Goal: Task Accomplishment & Management: Use online tool/utility

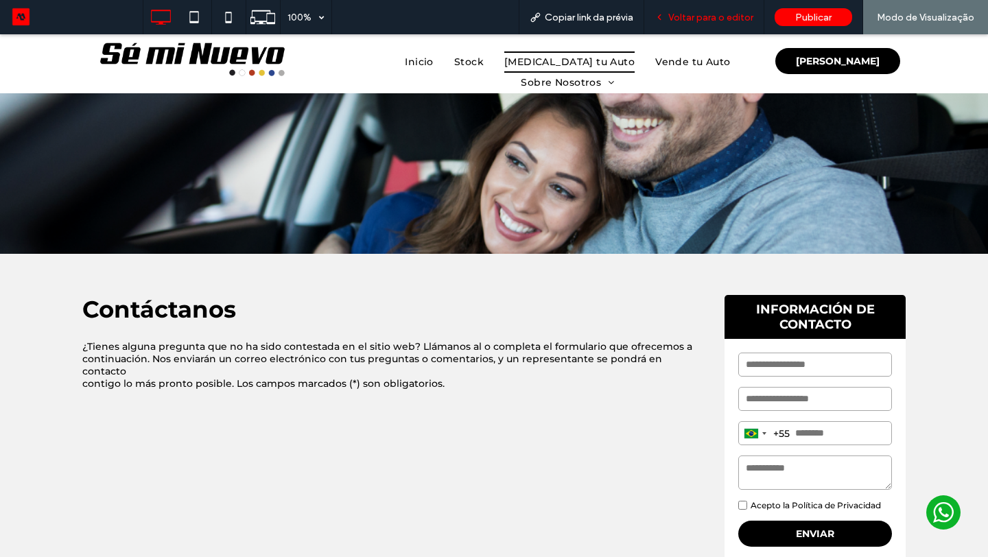
click at [709, 20] on span "Voltar para o editor" at bounding box center [710, 18] width 85 height 12
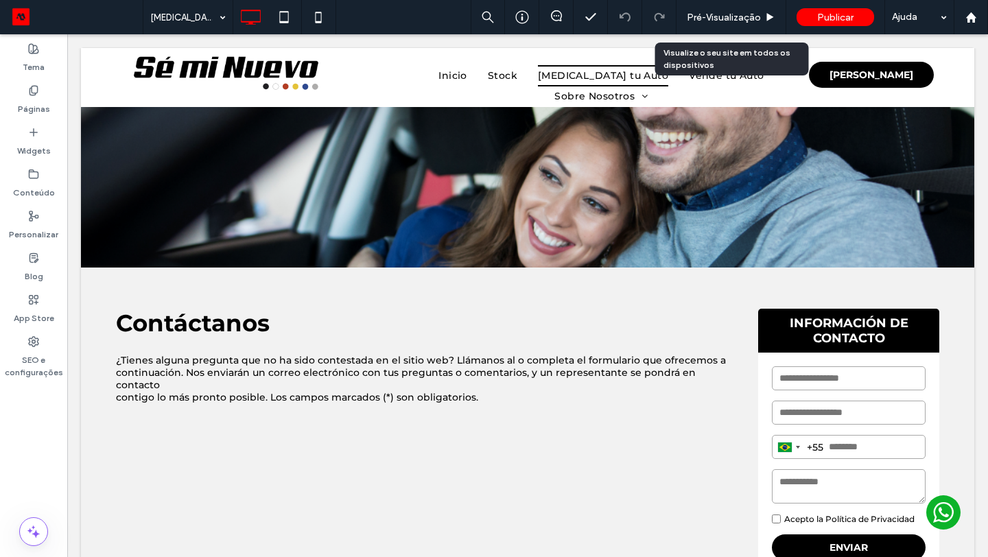
click at [709, 20] on span "Pré-Visualizaçāo" at bounding box center [724, 18] width 74 height 12
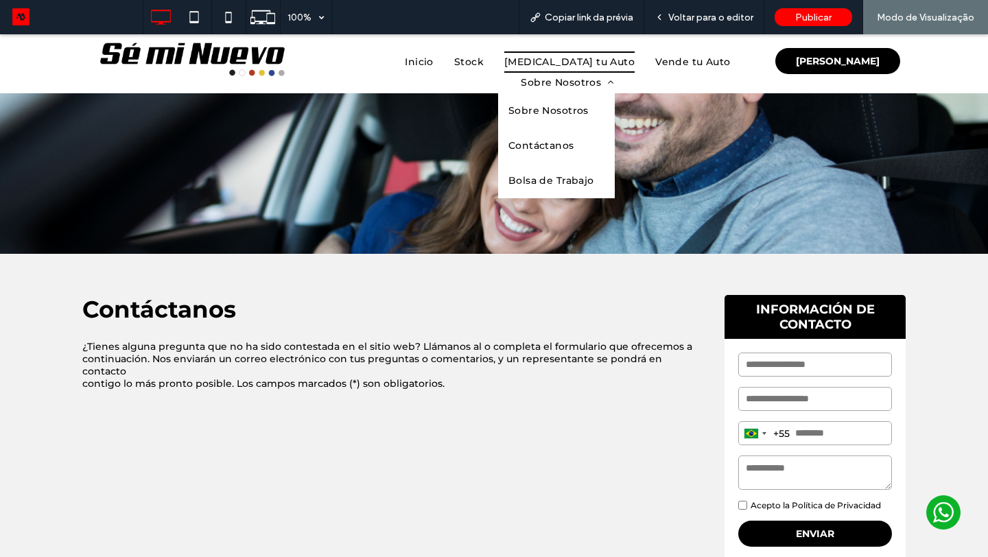
click at [589, 104] on span "Sobre Nosotros" at bounding box center [548, 111] width 80 height 14
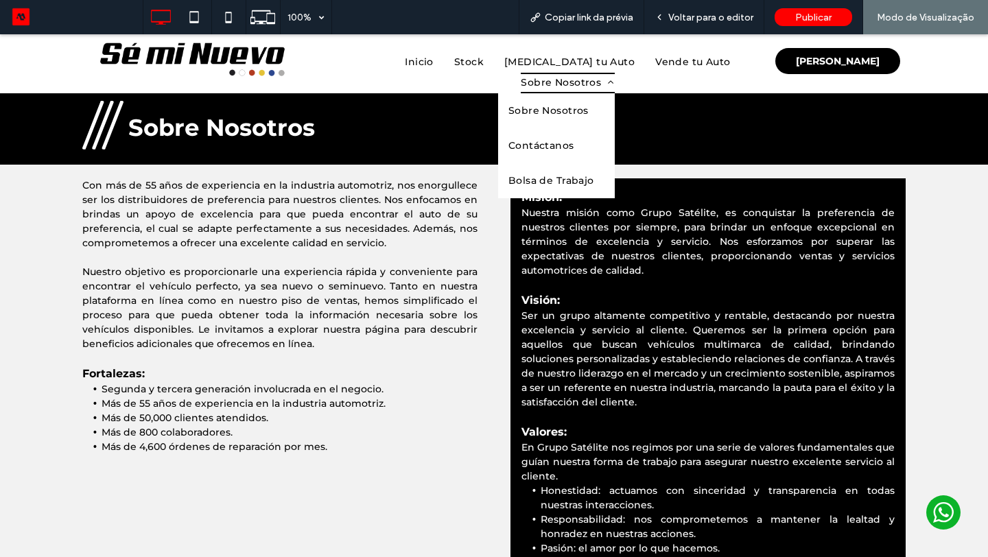
click at [594, 174] on span "Bolsa de Trabajo" at bounding box center [551, 181] width 86 height 14
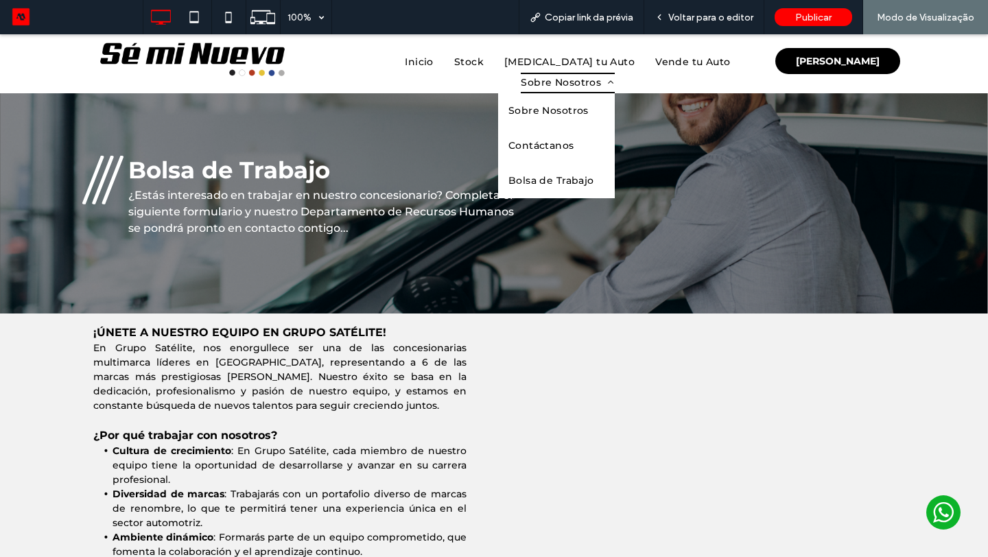
click at [574, 139] on span "Contáctanos" at bounding box center [541, 146] width 66 height 14
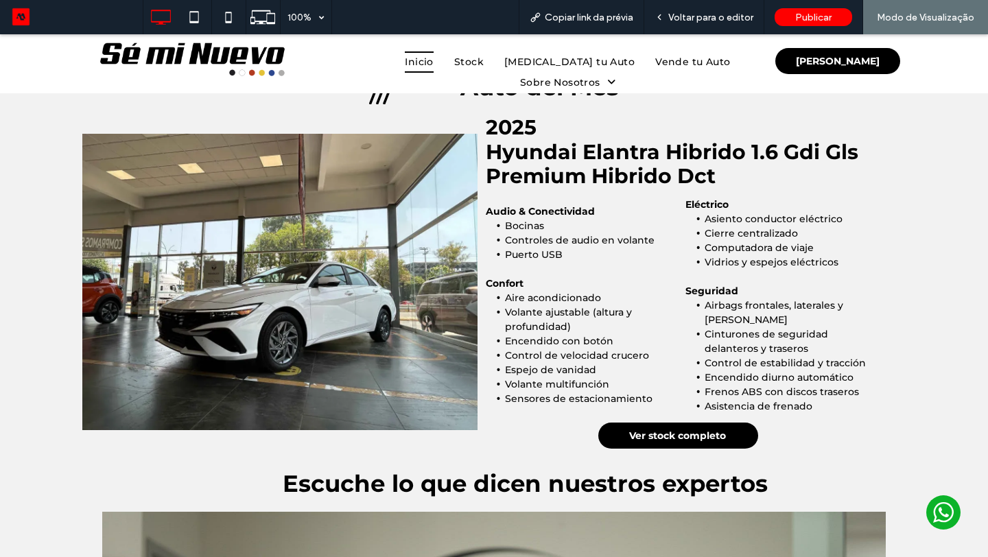
scroll to position [1284, 0]
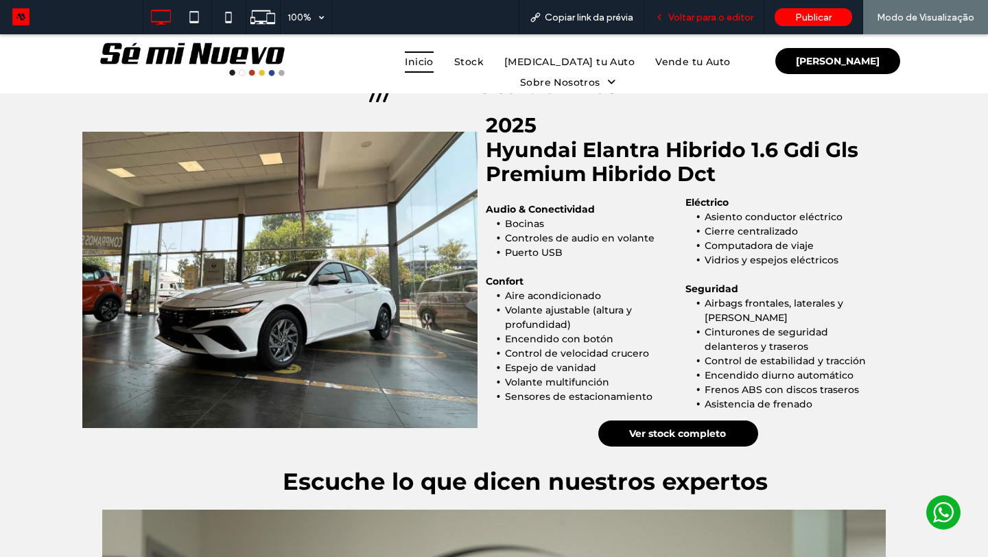
click at [724, 12] on span "Voltar para o editor" at bounding box center [710, 18] width 85 height 12
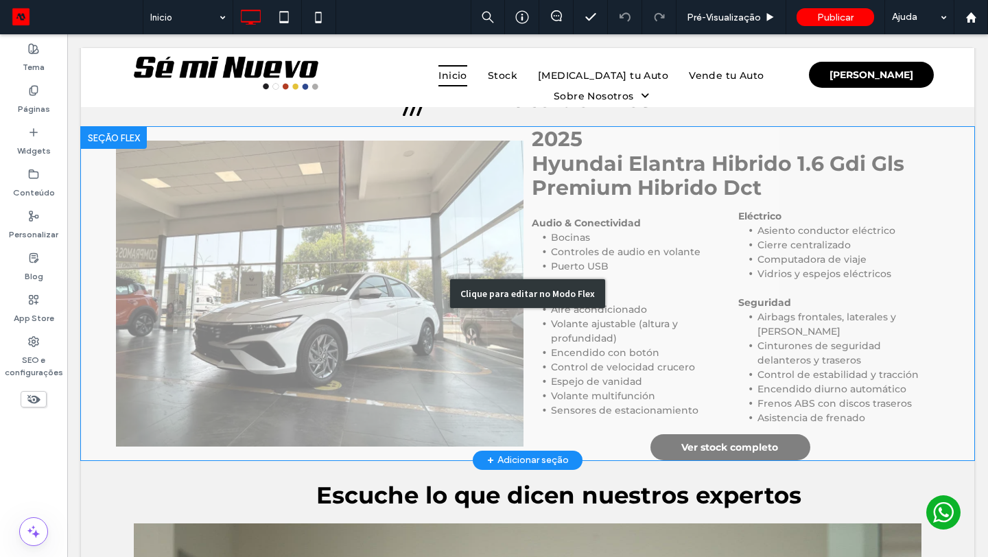
click at [743, 263] on div "Clique para editar no Modo Flex" at bounding box center [527, 293] width 893 height 333
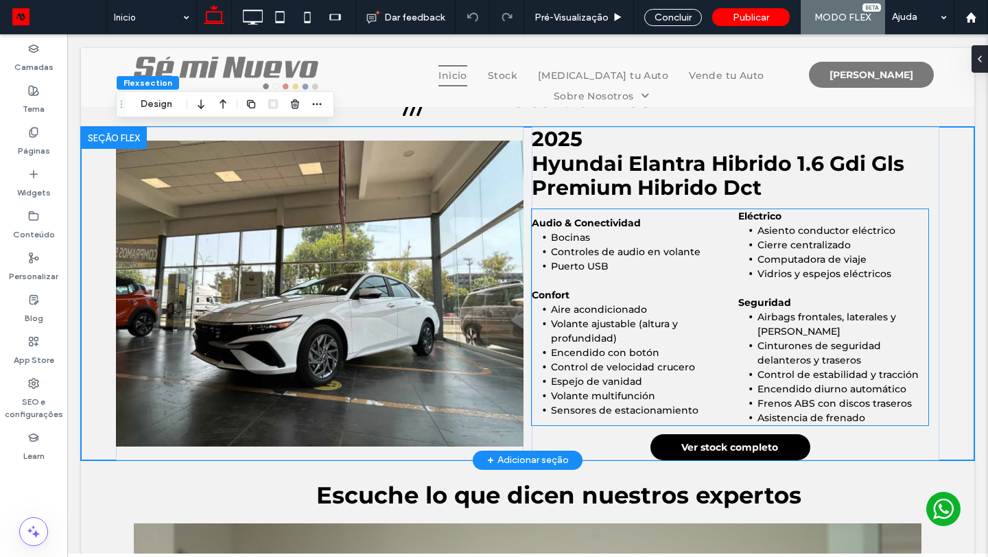
click at [643, 269] on li "Puerto USB" at bounding box center [636, 266] width 171 height 14
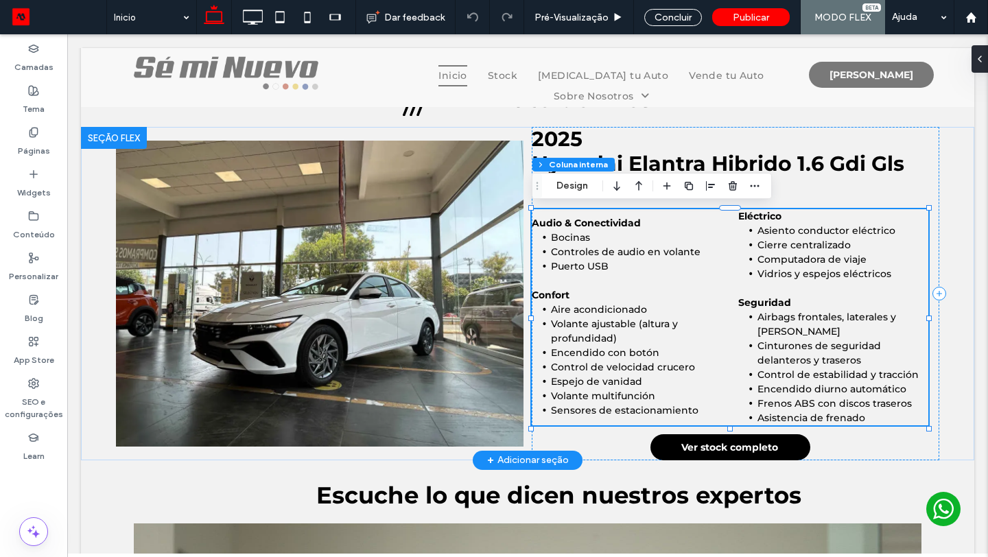
click at [615, 265] on li "Puerto USB" at bounding box center [636, 266] width 171 height 14
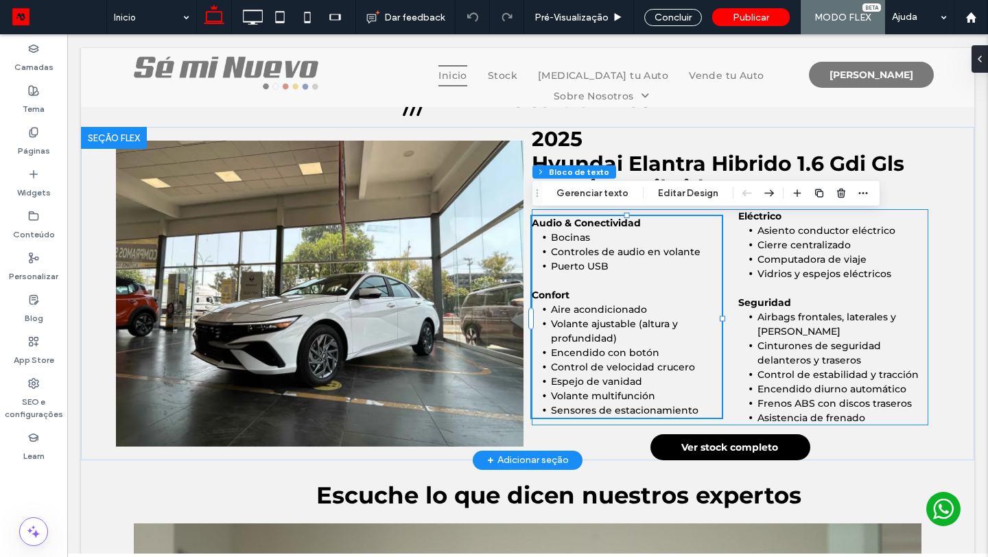
click at [615, 265] on li "Puerto USB" at bounding box center [636, 266] width 171 height 14
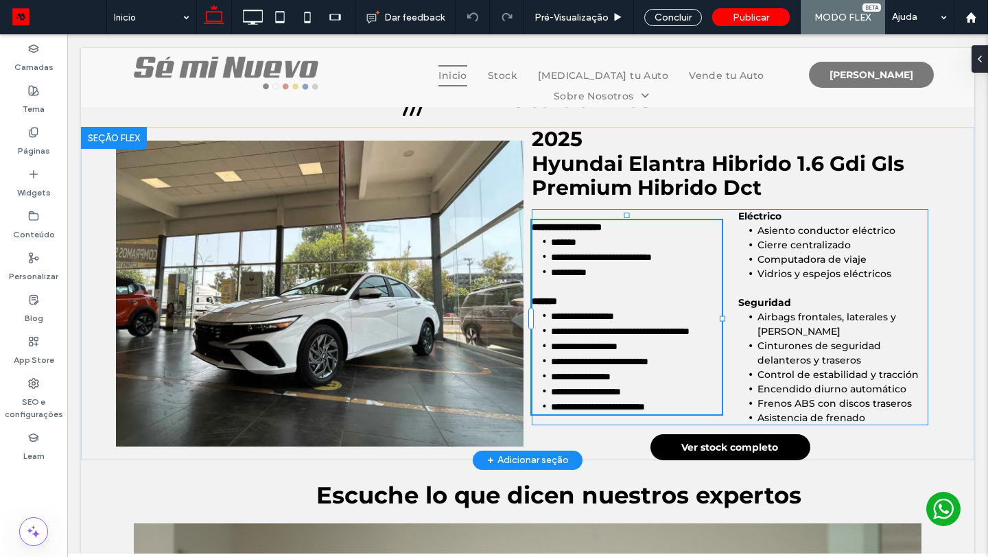
type input "**********"
type input "**"
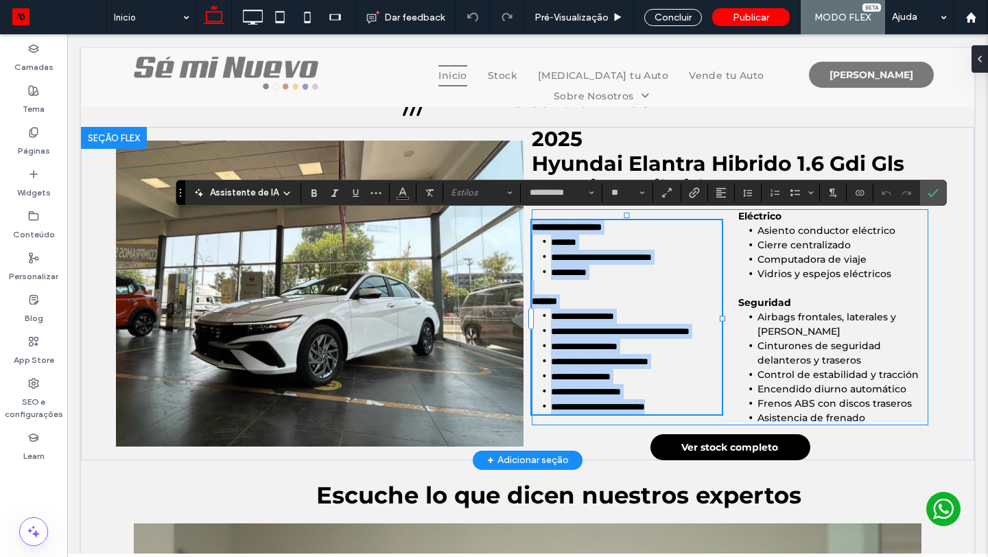
click at [615, 265] on li "**********" at bounding box center [636, 272] width 171 height 15
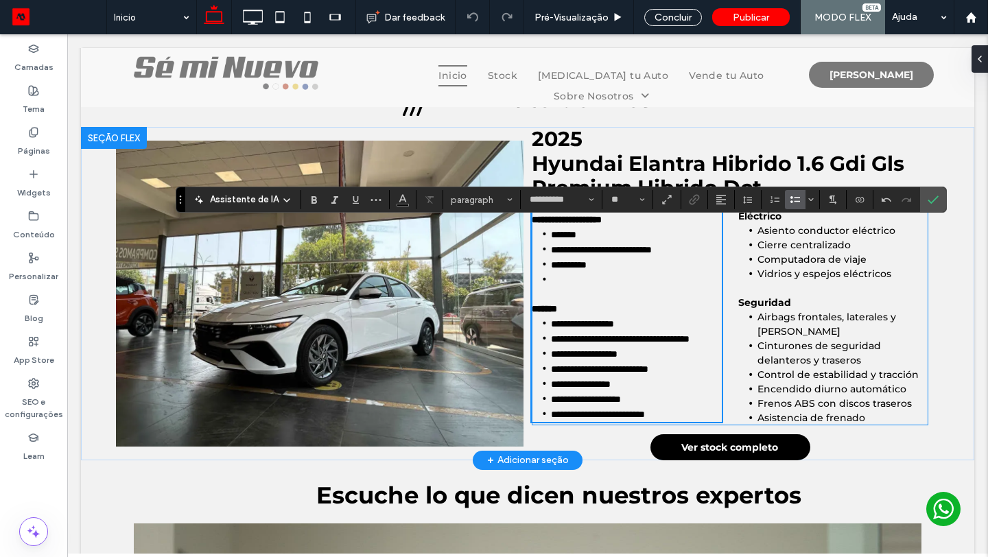
scroll to position [1277, 0]
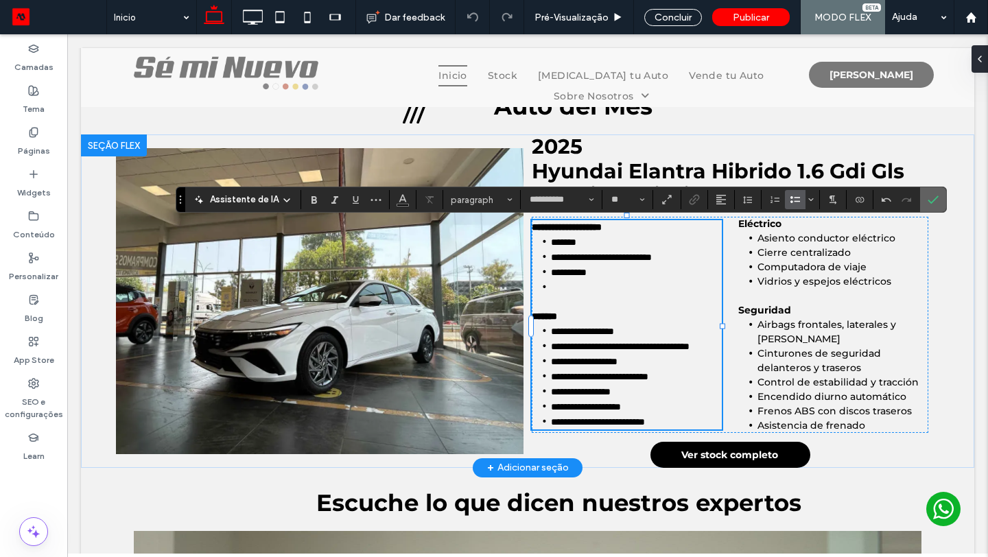
click at [933, 204] on icon "Confirmar" at bounding box center [932, 199] width 11 height 11
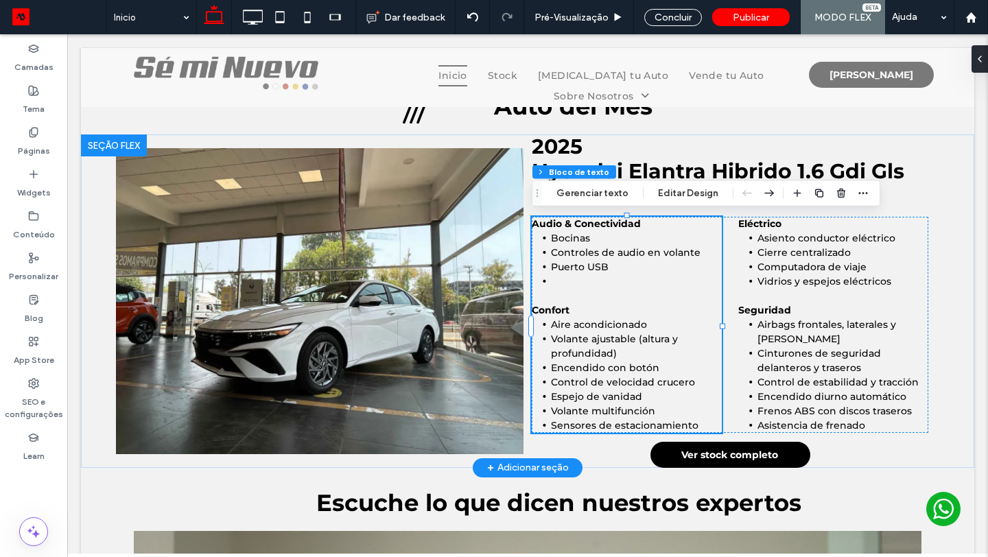
click at [615, 289] on p at bounding box center [627, 296] width 190 height 14
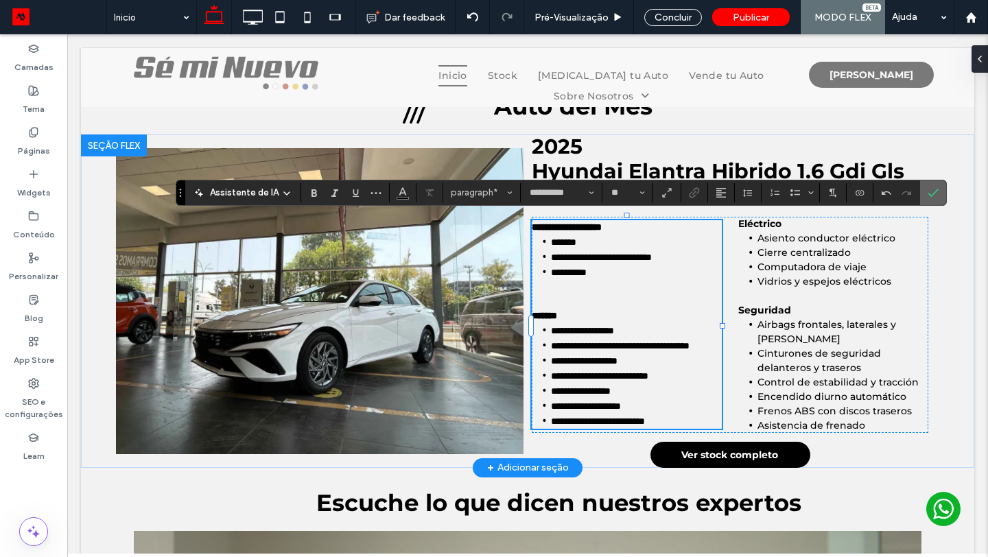
click at [935, 201] on span "Confirmar" at bounding box center [932, 192] width 11 height 23
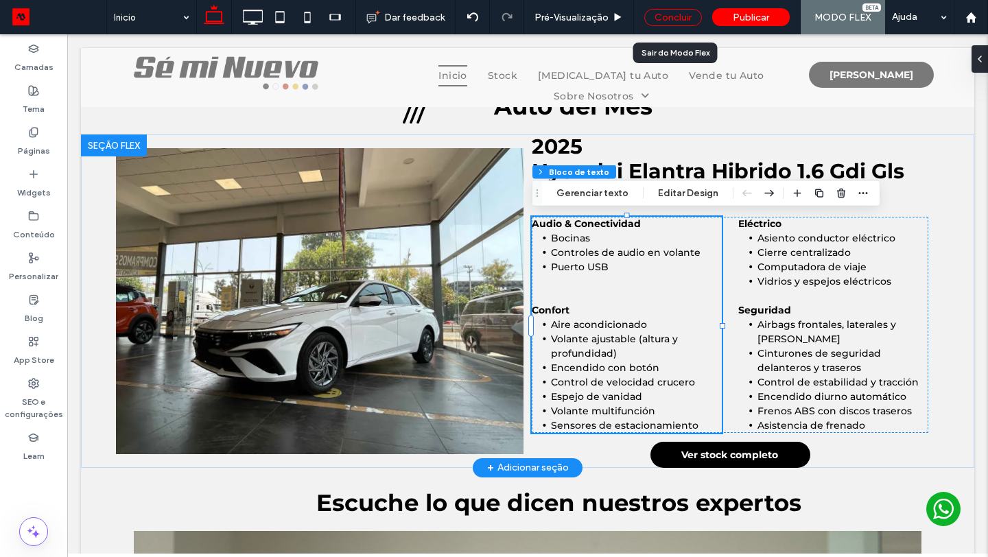
drag, startPoint x: 676, startPoint y: 21, endPoint x: 403, endPoint y: 324, distance: 408.0
click at [676, 21] on div "Concluir" at bounding box center [673, 17] width 58 height 17
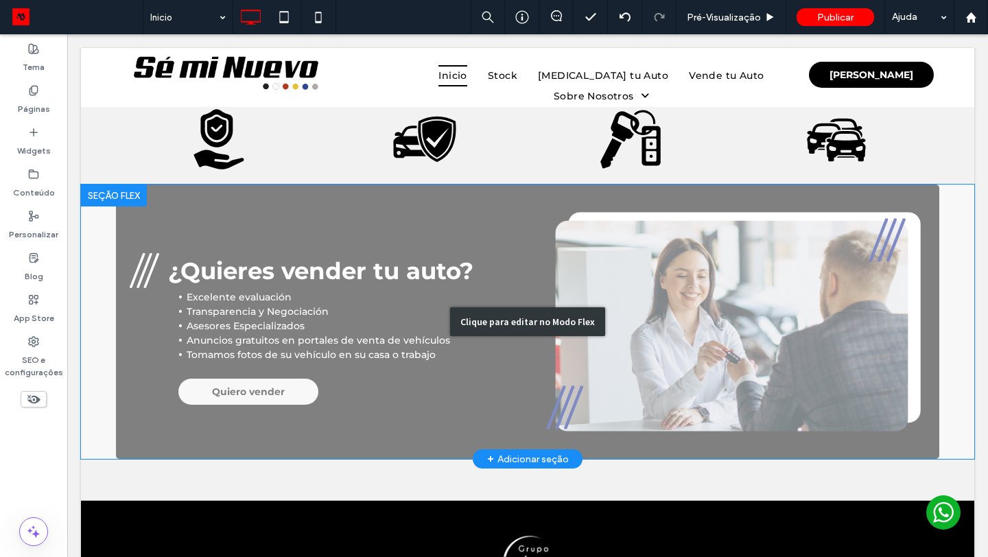
scroll to position [2518, 0]
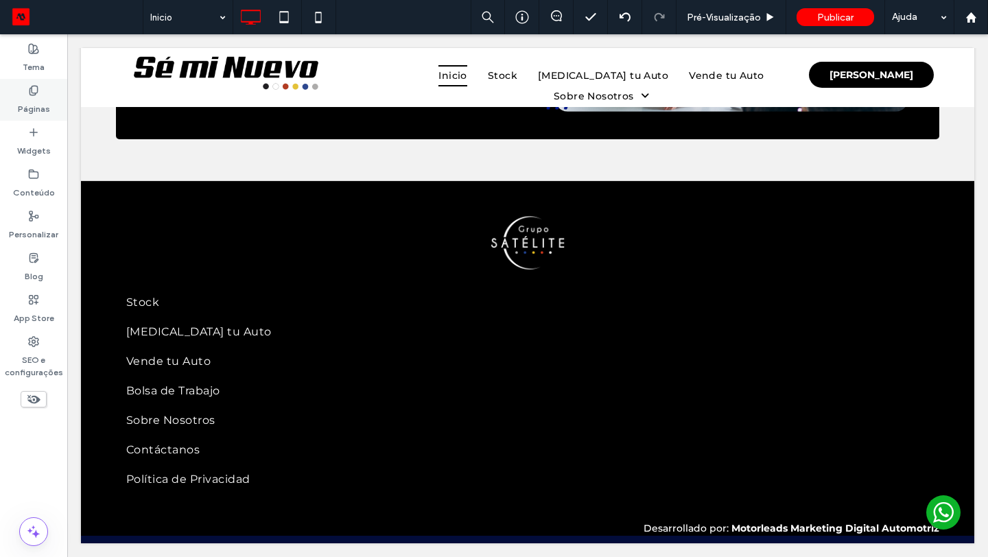
click at [40, 112] on label "Páginas" at bounding box center [34, 105] width 32 height 19
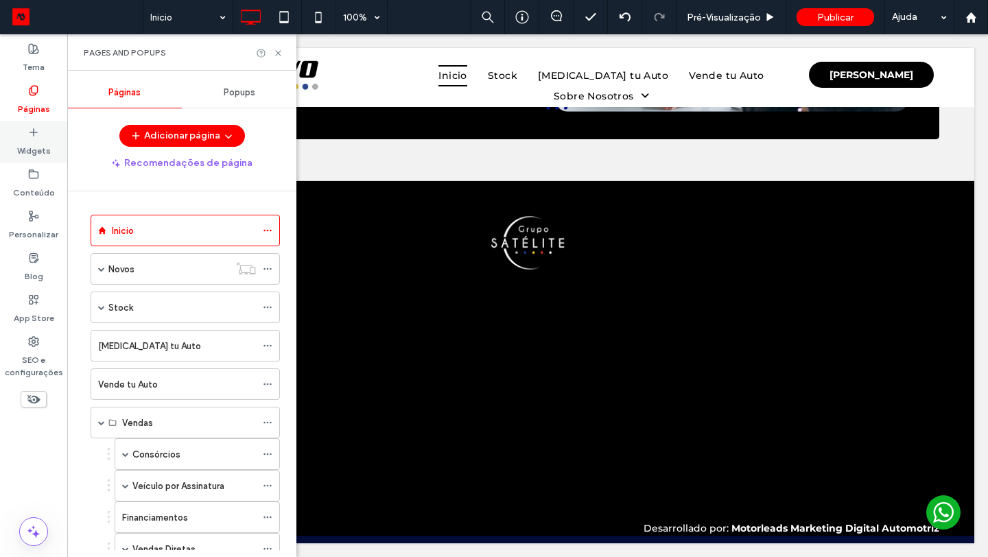
click at [38, 149] on label "Widgets" at bounding box center [34, 147] width 34 height 19
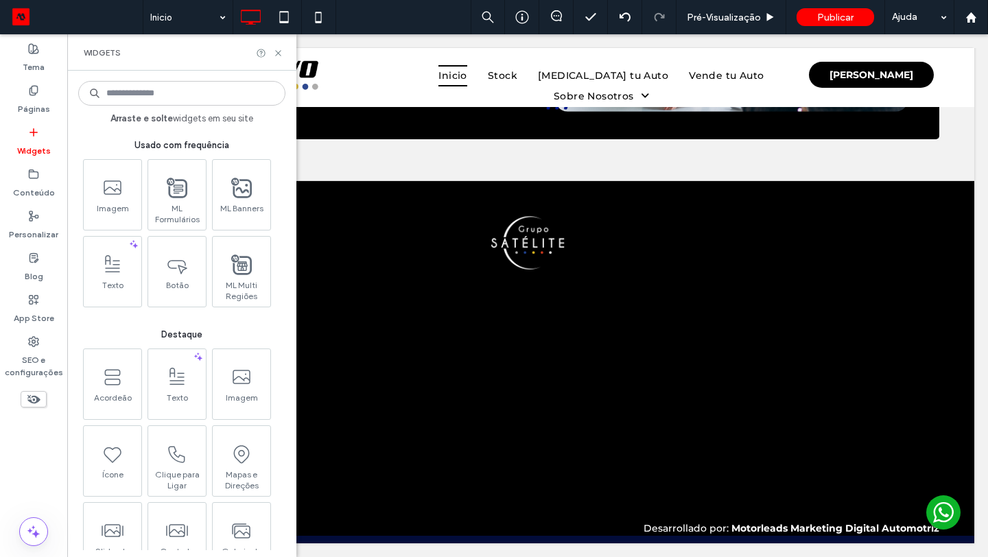
click at [187, 99] on input at bounding box center [181, 93] width 207 height 25
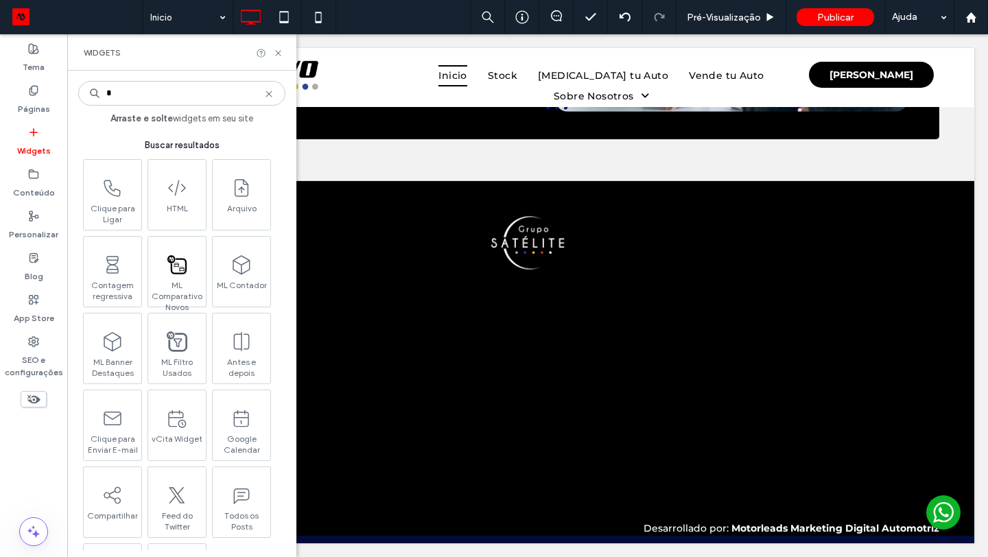
type input "*"
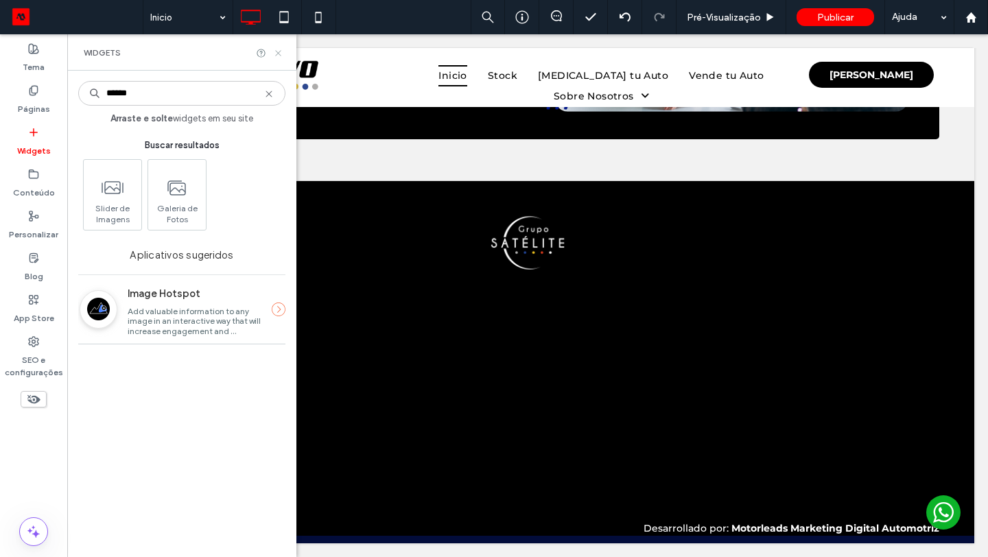
type input "******"
click at [277, 55] on icon at bounding box center [278, 53] width 10 height 10
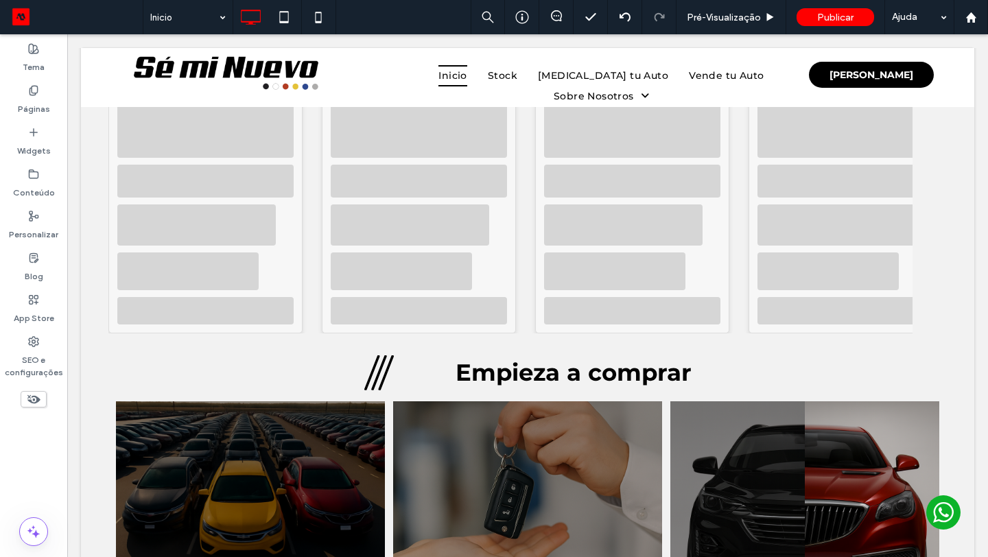
scroll to position [0, 0]
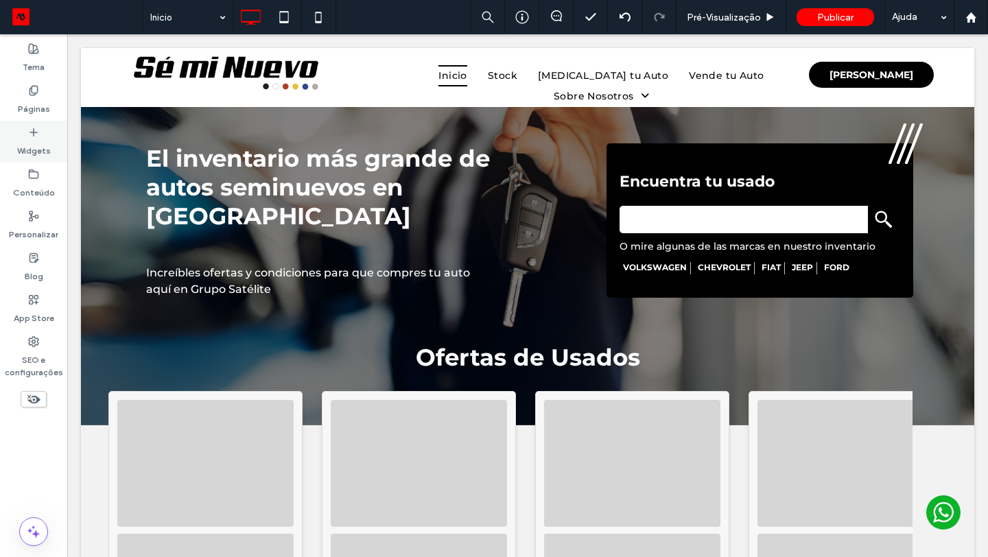
click at [43, 133] on div "Widgets" at bounding box center [33, 142] width 67 height 42
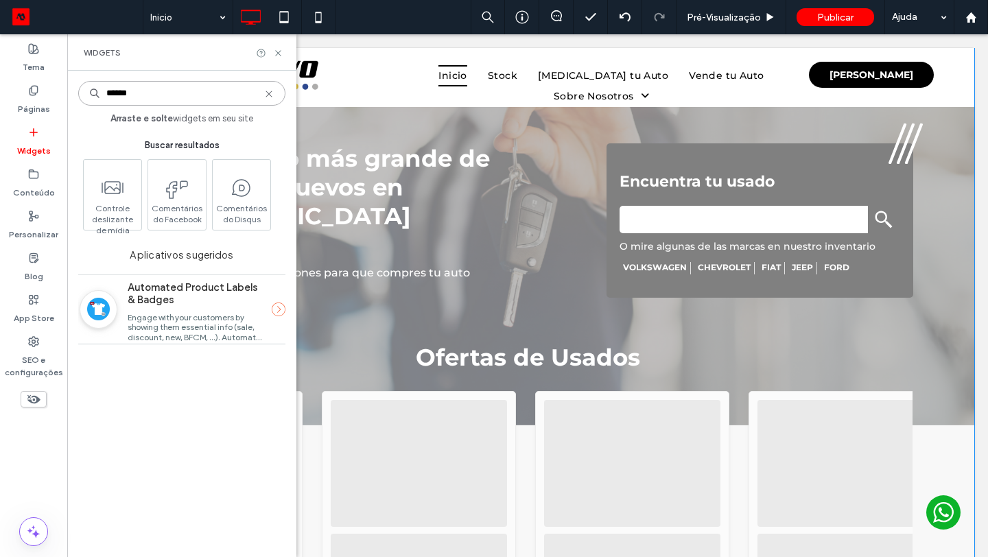
type input "******"
